Goal: Find specific page/section: Find specific page/section

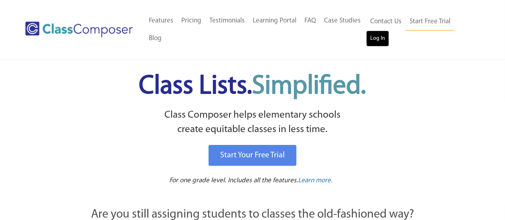
click at [380, 37] on link "Log In" at bounding box center [377, 38] width 23 height 16
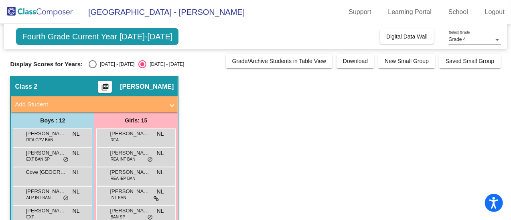
click at [93, 62] on div "Select an option" at bounding box center [93, 64] width 8 height 8
click at [93, 68] on input "2024 - 2025" at bounding box center [92, 68] width 0 height 0
radio input "true"
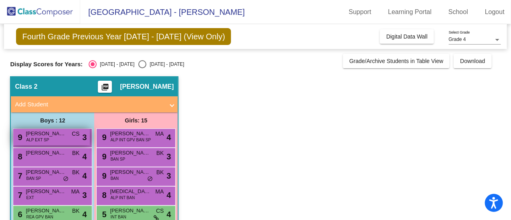
click at [39, 140] on span "ALP EXT SP" at bounding box center [37, 140] width 23 height 6
